Goal: Navigation & Orientation: Find specific page/section

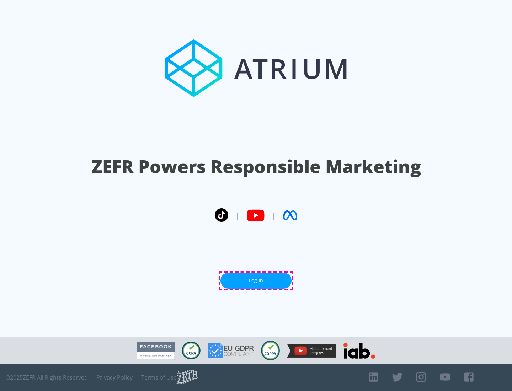
click at [256, 280] on link "Log In" at bounding box center [255, 281] width 71 height 16
